Goal: Task Accomplishment & Management: Manage account settings

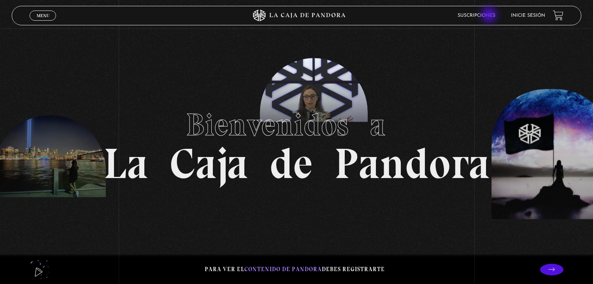
click at [490, 16] on link "Suscripciones" at bounding box center [477, 15] width 38 height 5
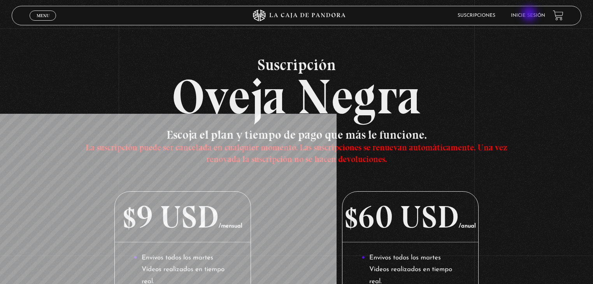
click at [535, 14] on link "Inicie sesión" at bounding box center [528, 15] width 34 height 5
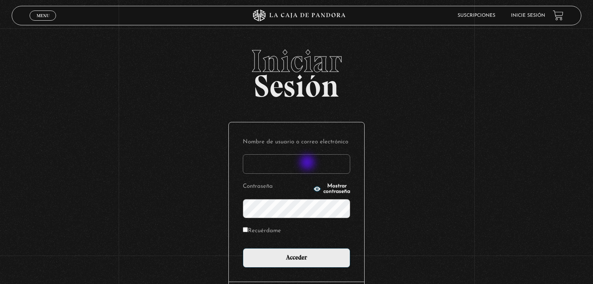
click at [308, 163] on input "Nombre de usuario o correo electrónico" at bounding box center [296, 163] width 107 height 19
